Goal: Information Seeking & Learning: Learn about a topic

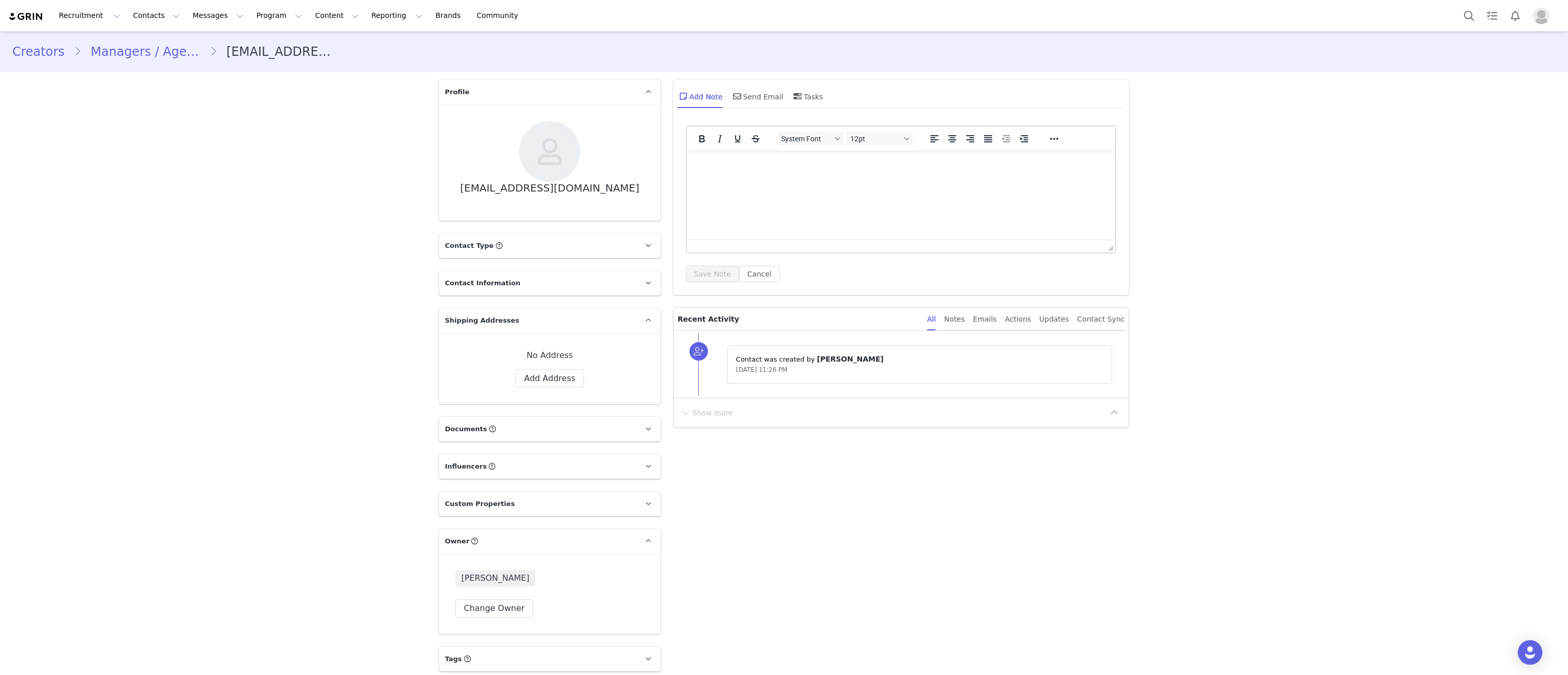
scroll to position [5, 0]
click at [1468, 15] on button "Search" at bounding box center [1469, 16] width 23 height 23
click at [1471, 14] on button "Search" at bounding box center [1469, 16] width 23 height 23
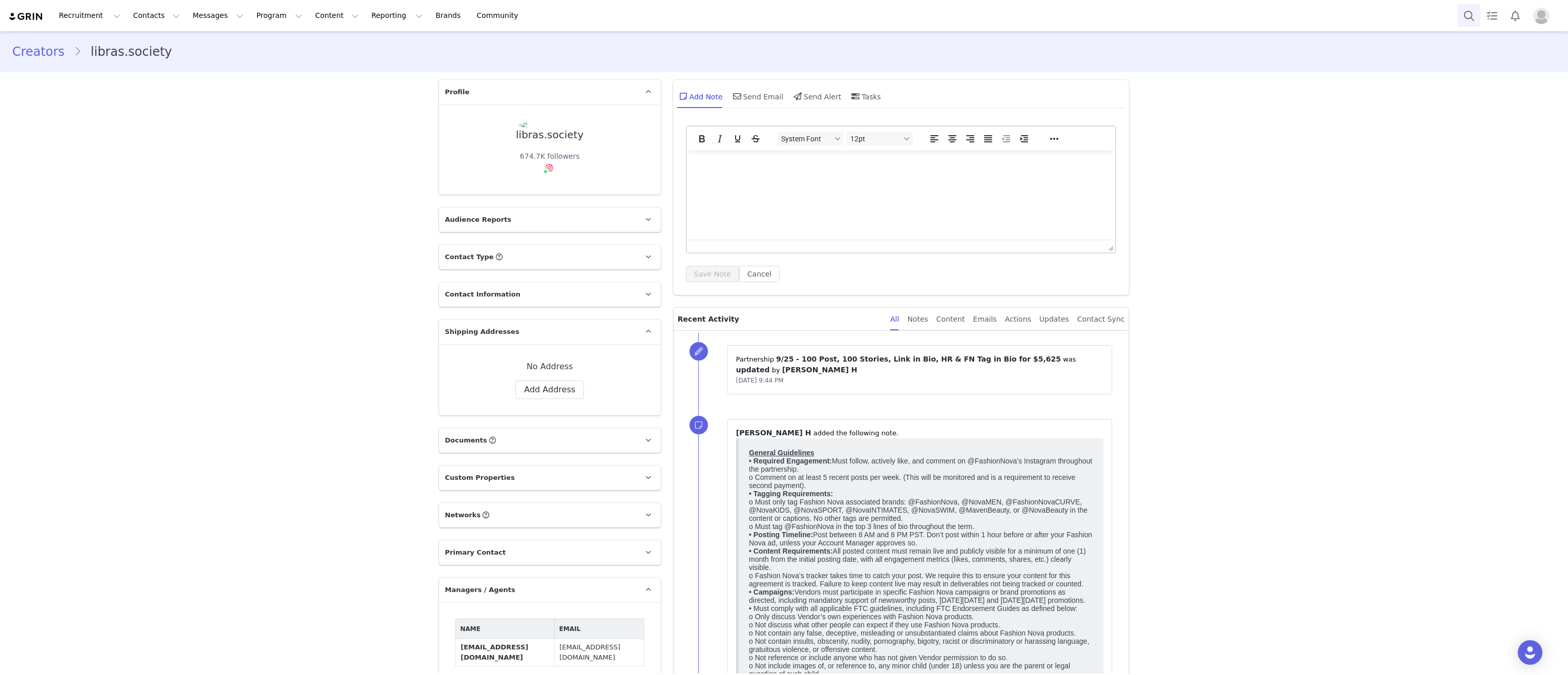
click at [1468, 21] on button "Search" at bounding box center [1469, 16] width 23 height 23
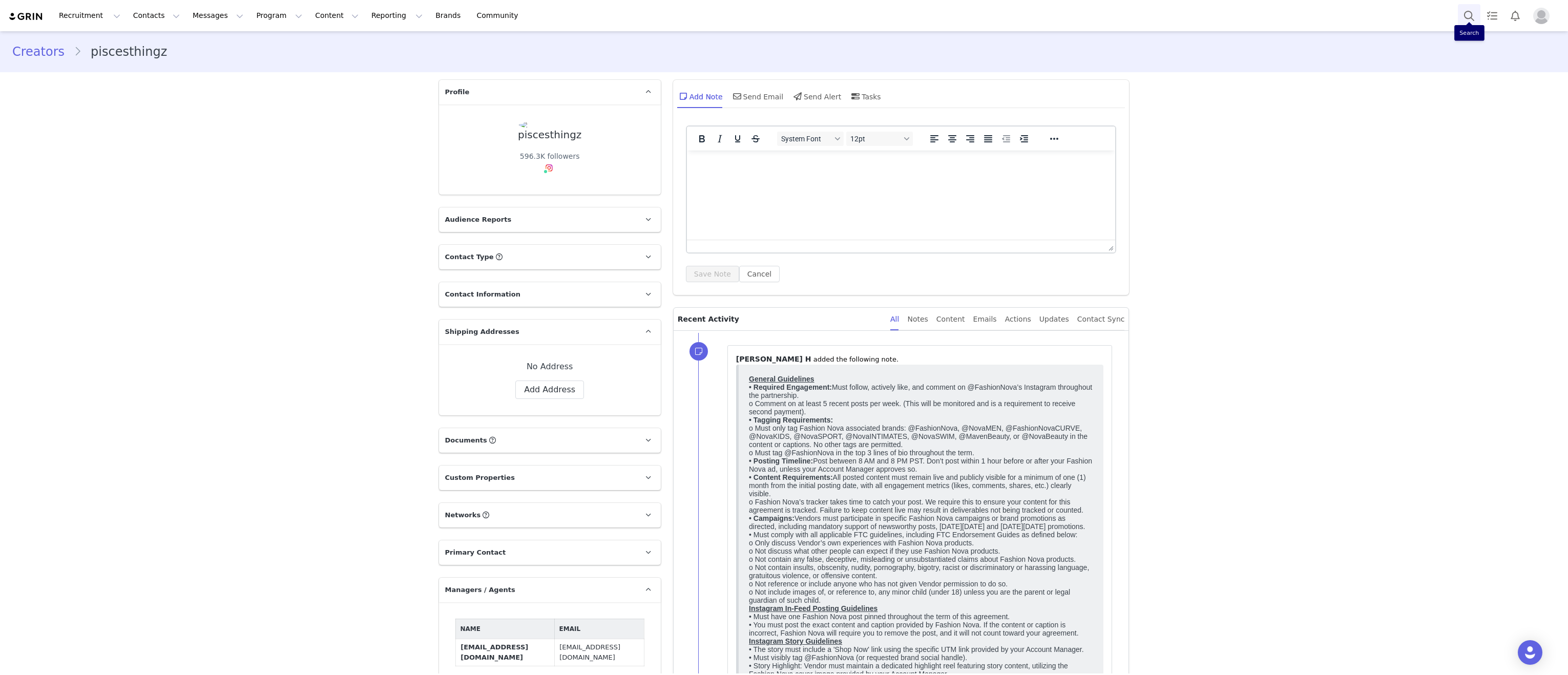
click at [1469, 15] on button "Search" at bounding box center [1469, 16] width 23 height 23
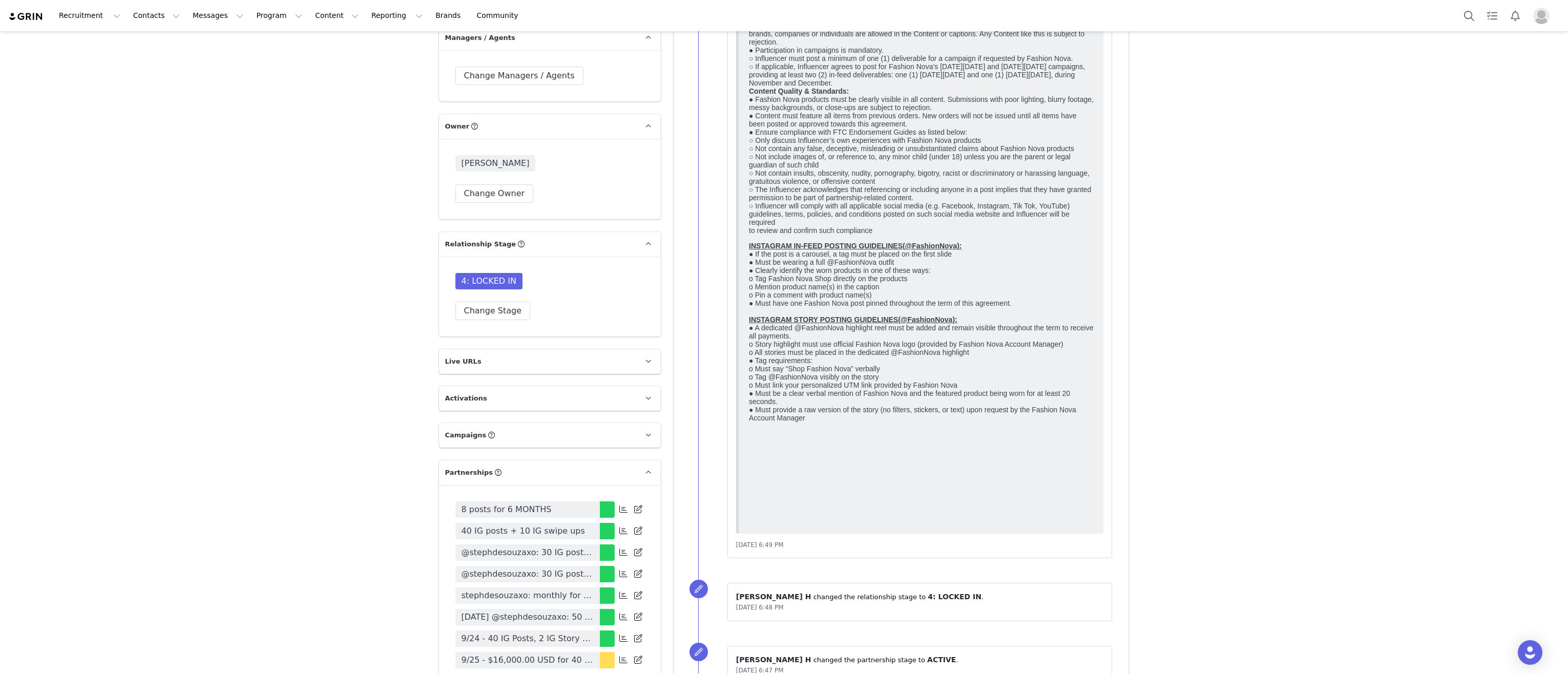
scroll to position [595, 0]
click at [1463, 12] on button "Search" at bounding box center [1469, 16] width 23 height 23
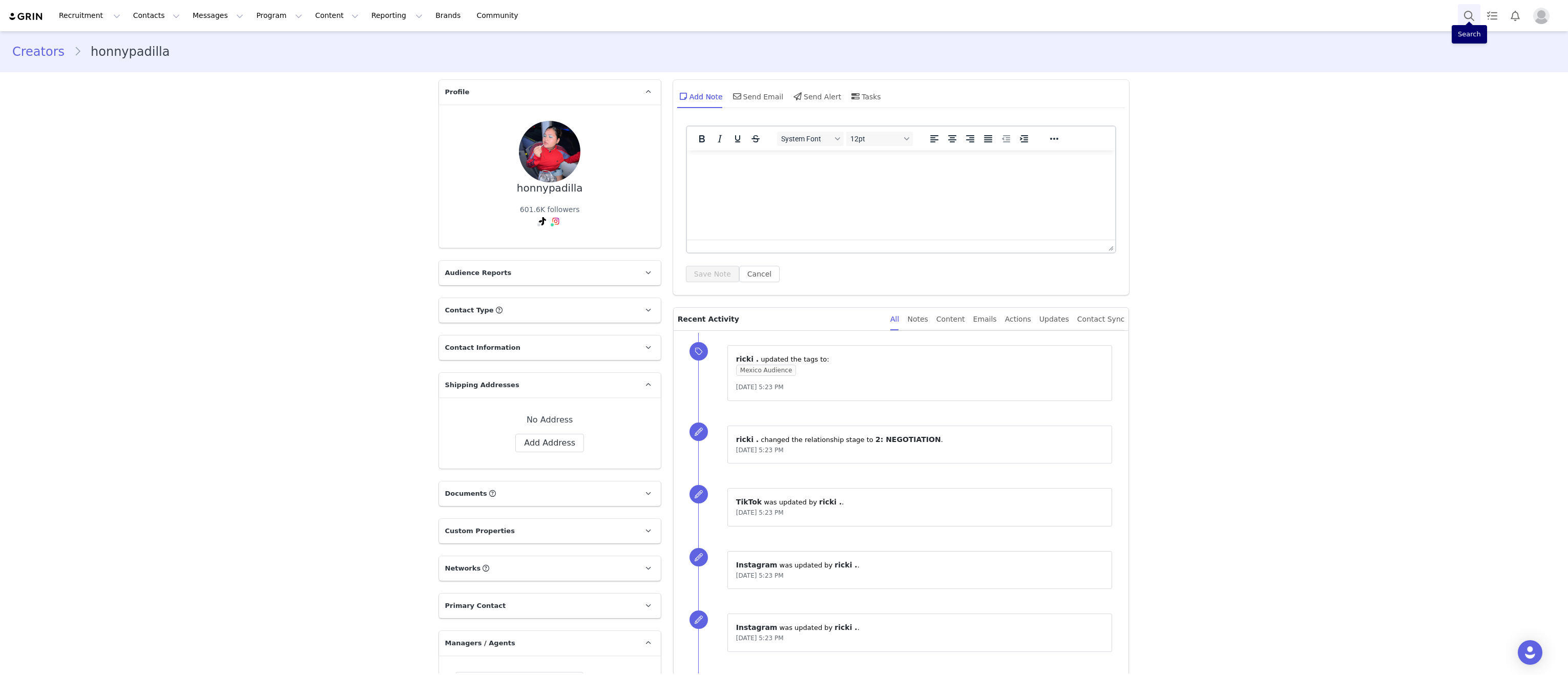
click at [1471, 14] on button "Search" at bounding box center [1469, 16] width 23 height 23
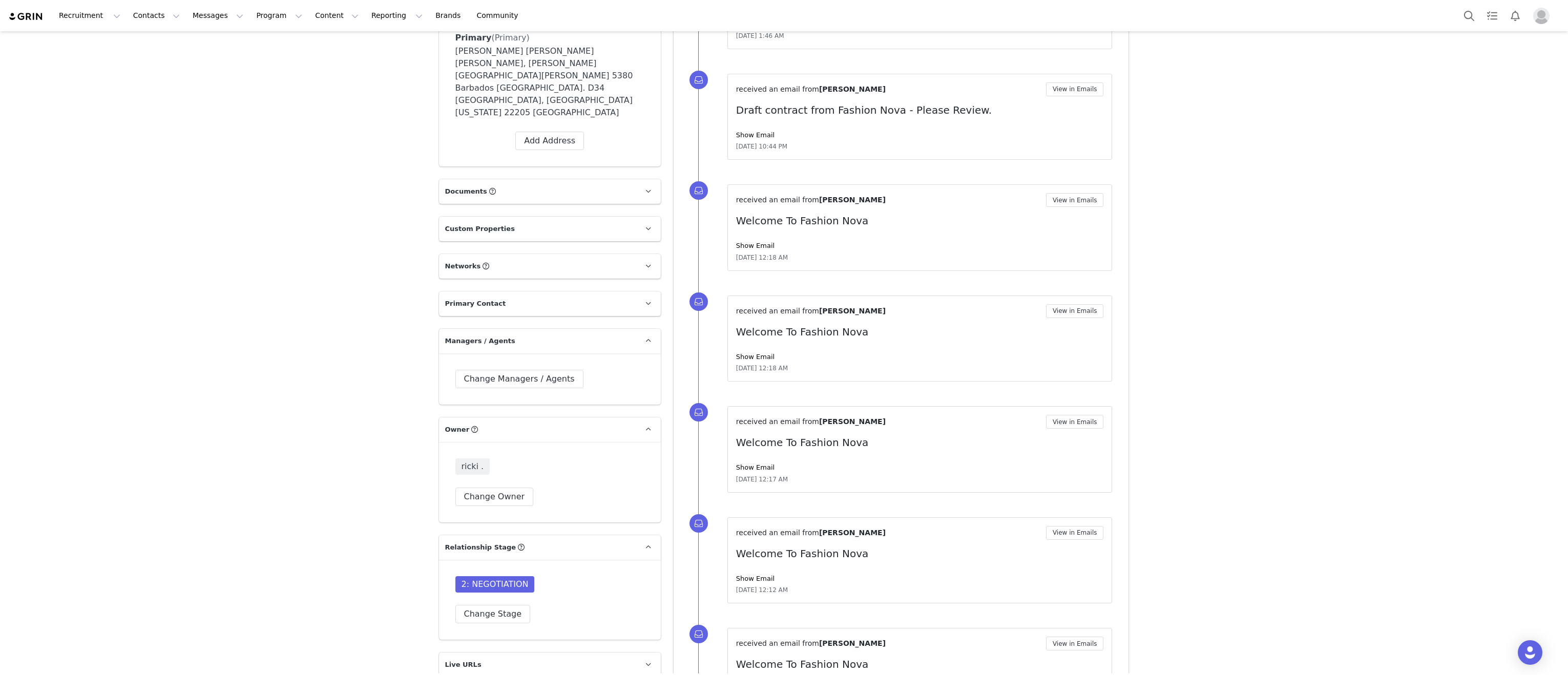
scroll to position [435, 0]
